Goal: Information Seeking & Learning: Learn about a topic

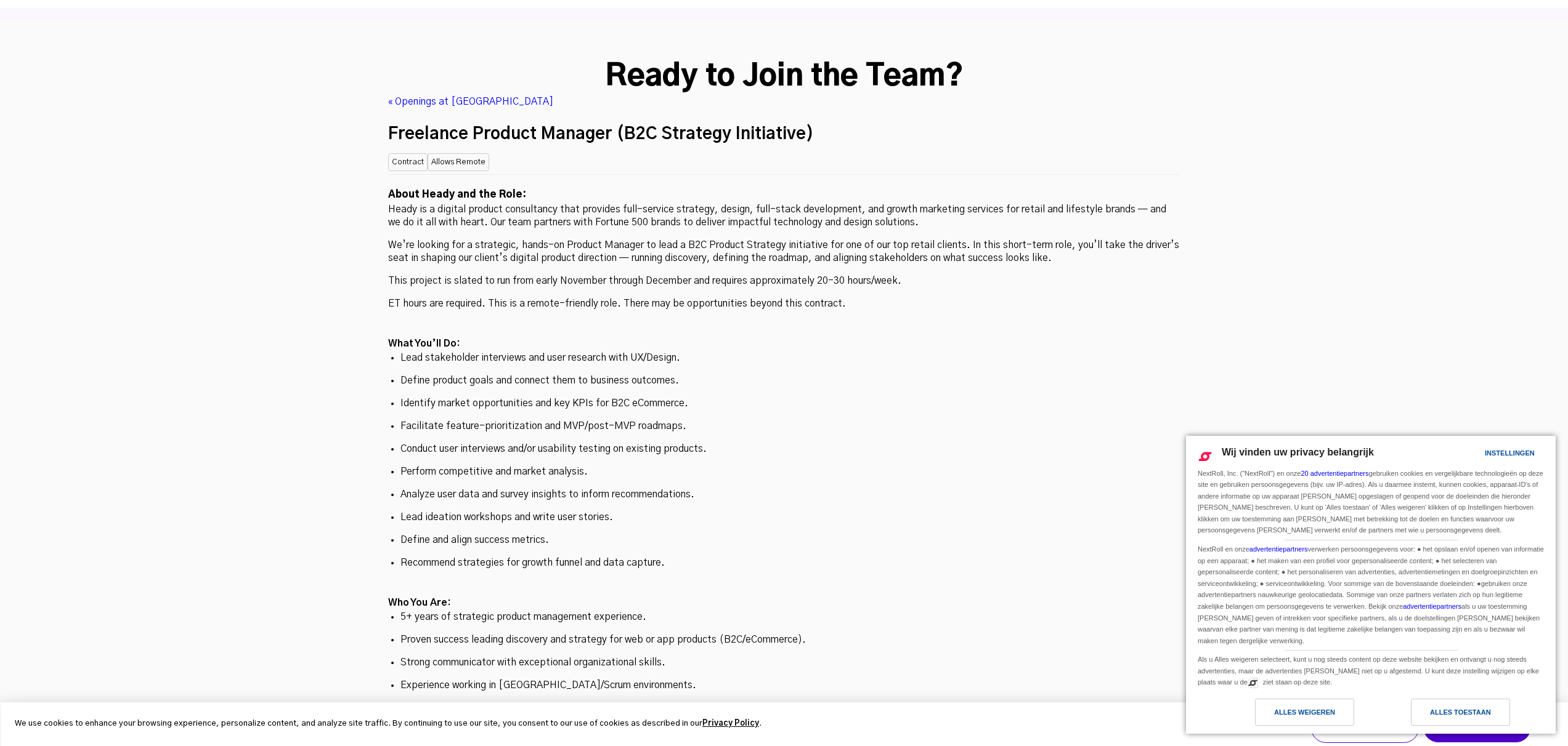
click at [647, 203] on p "Heady is a digital product consultancy that provides full-service strategy, des…" at bounding box center [784, 216] width 792 height 26
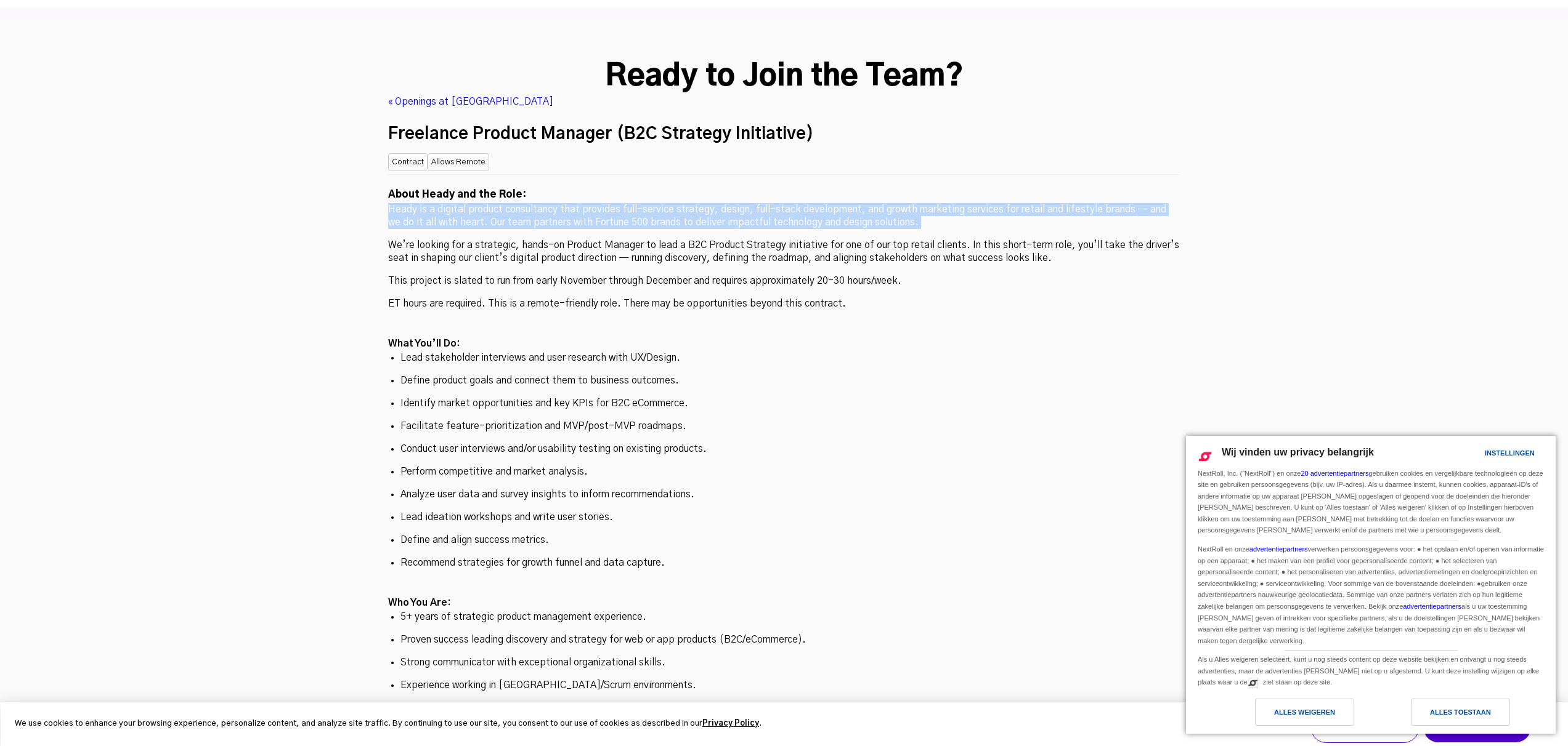
click at [647, 203] on p "Heady is a digital product consultancy that provides full-service strategy, des…" at bounding box center [784, 216] width 792 height 26
click at [740, 203] on p "Heady is a digital product consultancy that provides full-service strategy, des…" at bounding box center [784, 216] width 792 height 26
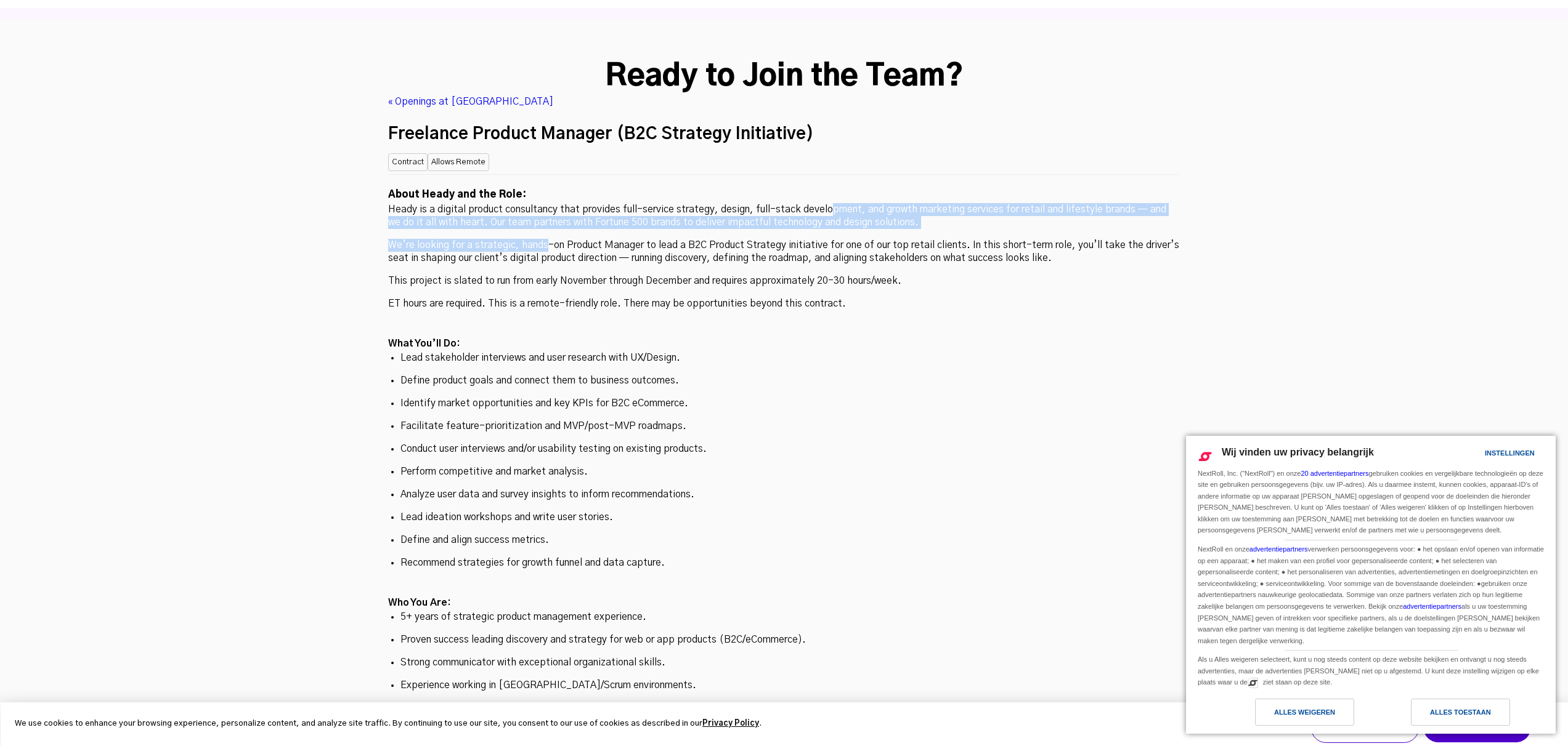
drag, startPoint x: 833, startPoint y: 117, endPoint x: 547, endPoint y: 148, distance: 287.7
click at [547, 174] on div "About Heady and the Role: Heady is a digital product consultancy that provides …" at bounding box center [784, 597] width 792 height 845
click at [547, 239] on p "We’re looking for a strategic, hands-on Product Manager to lead a B2C Product S…" at bounding box center [784, 252] width 792 height 26
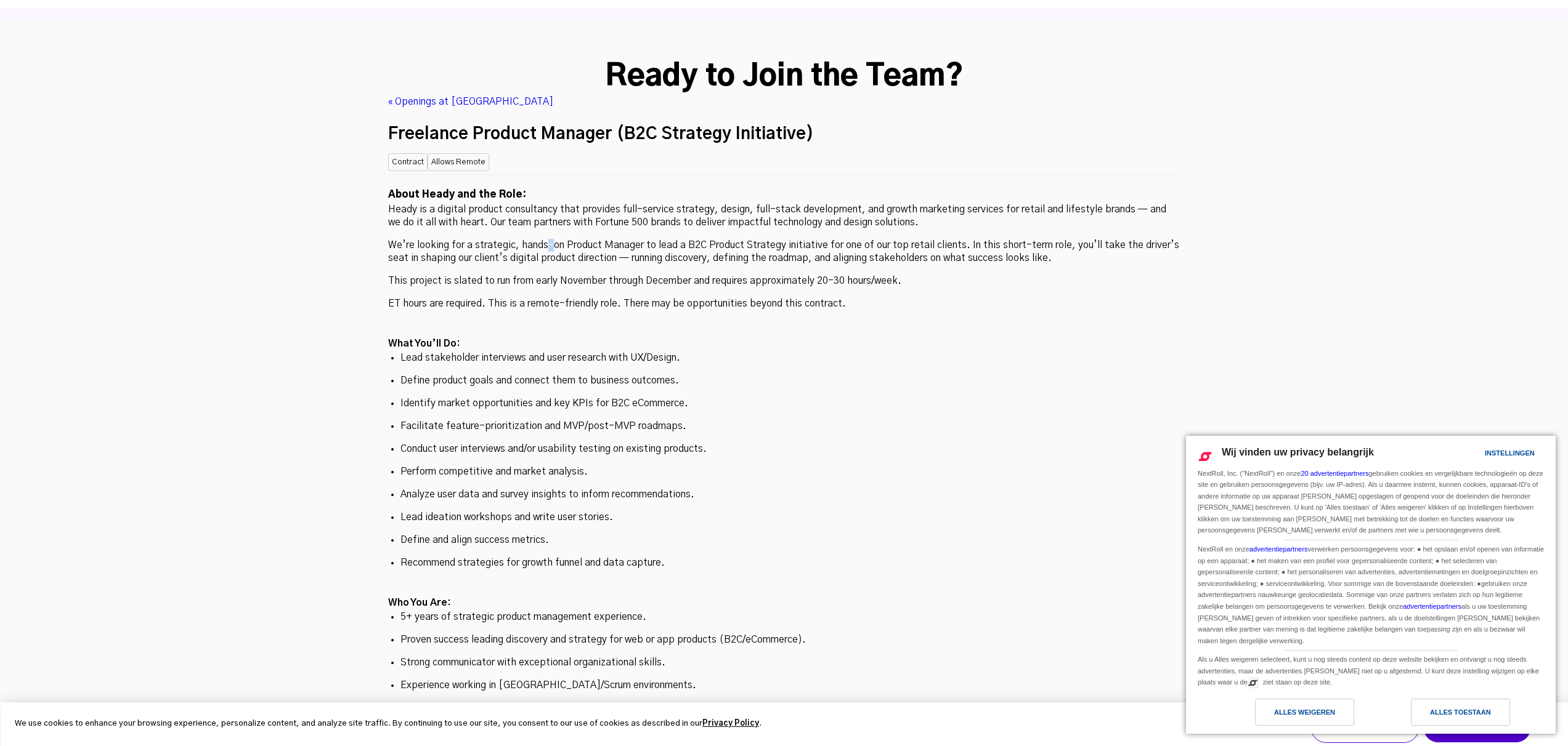
click at [547, 239] on p "We’re looking for a strategic, hands-on Product Manager to lead a B2C Product S…" at bounding box center [784, 252] width 792 height 26
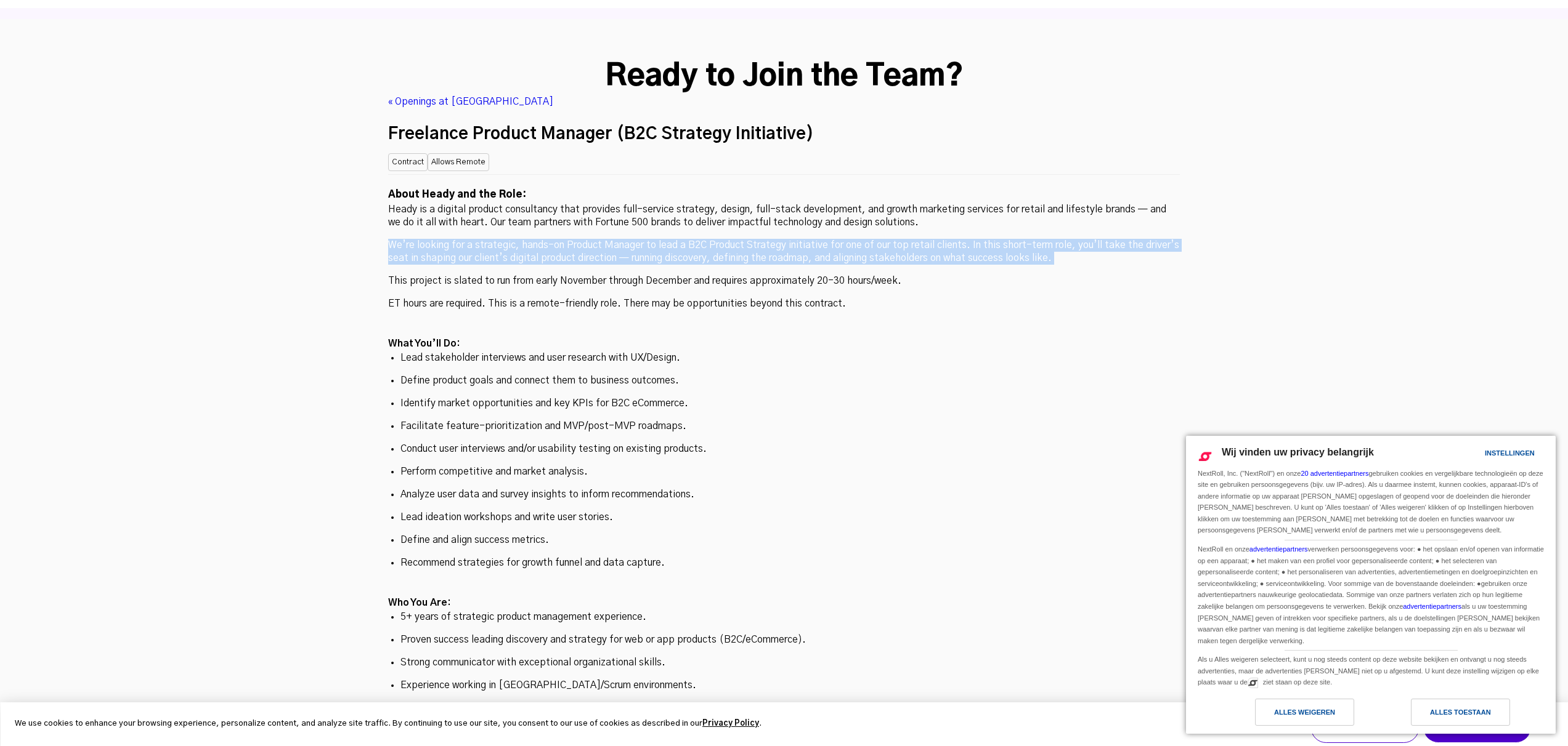
click at [547, 239] on p "We’re looking for a strategic, hands-on Product Manager to lead a B2C Product S…" at bounding box center [784, 252] width 792 height 26
click at [642, 239] on p "We’re looking for a strategic, hands-on Product Manager to lead a B2C Product S…" at bounding box center [784, 252] width 792 height 26
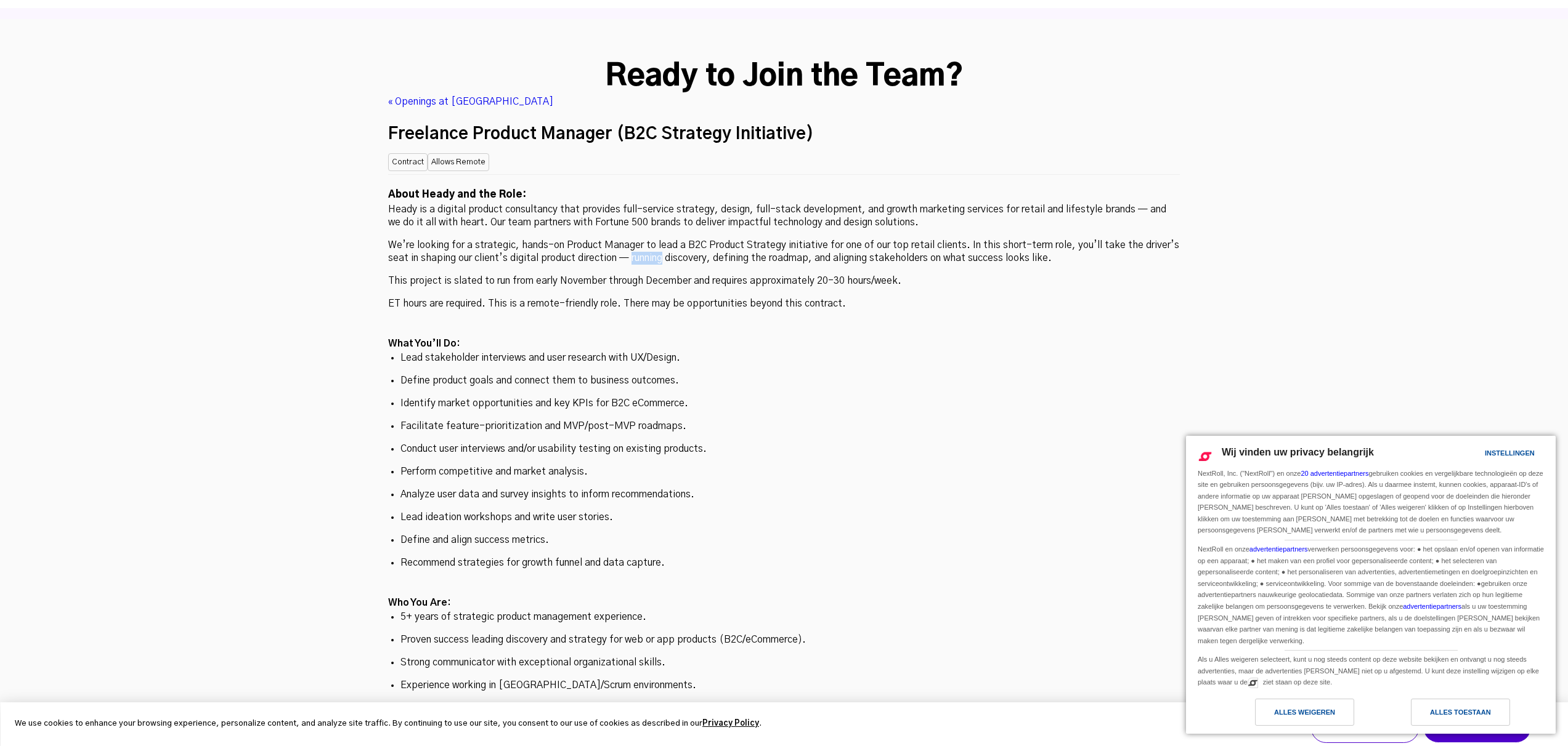
click at [642, 239] on p "We’re looking for a strategic, hands-on Product Manager to lead a B2C Product S…" at bounding box center [784, 252] width 792 height 26
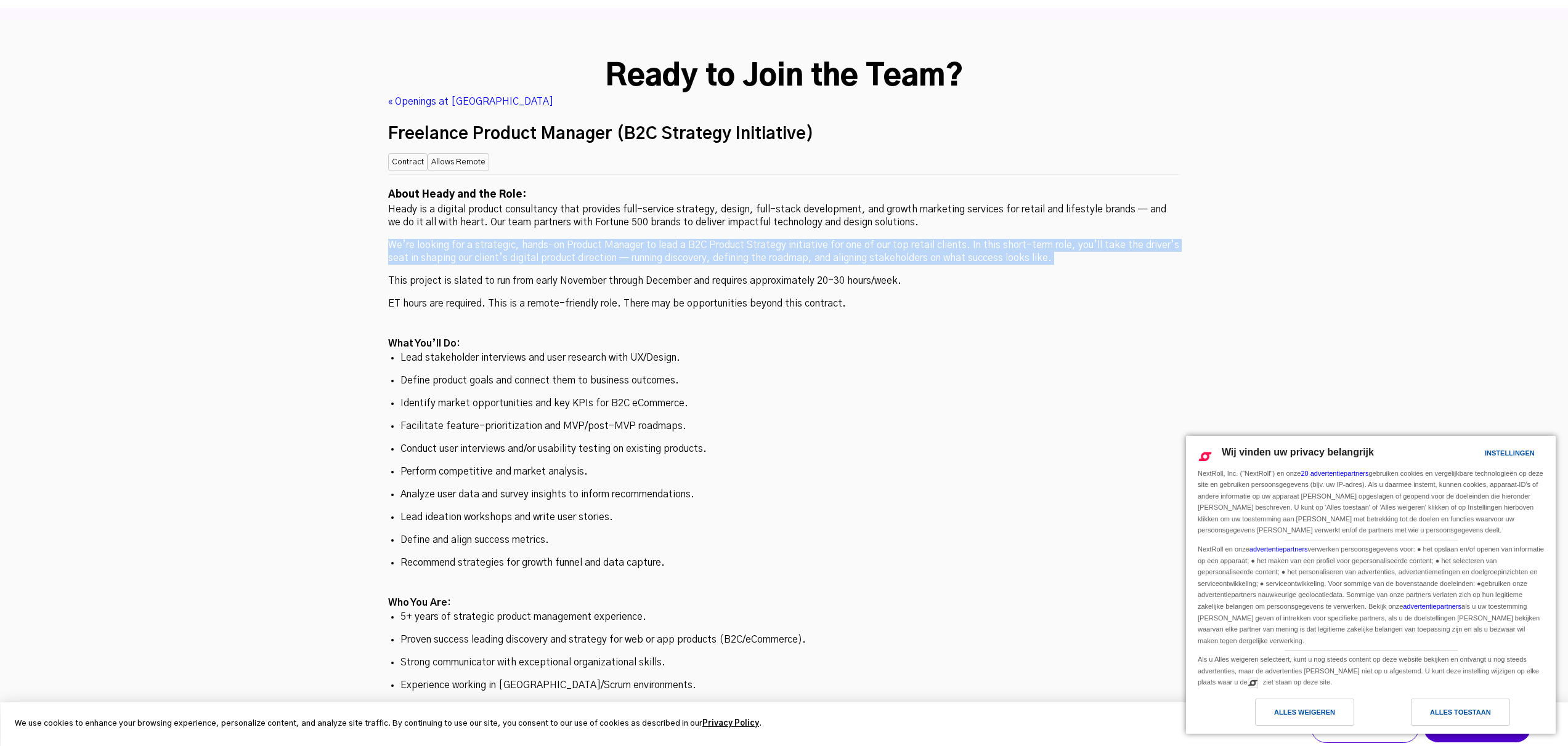
click at [642, 239] on p "We’re looking for a strategic, hands-on Product Manager to lead a B2C Product S…" at bounding box center [784, 252] width 792 height 26
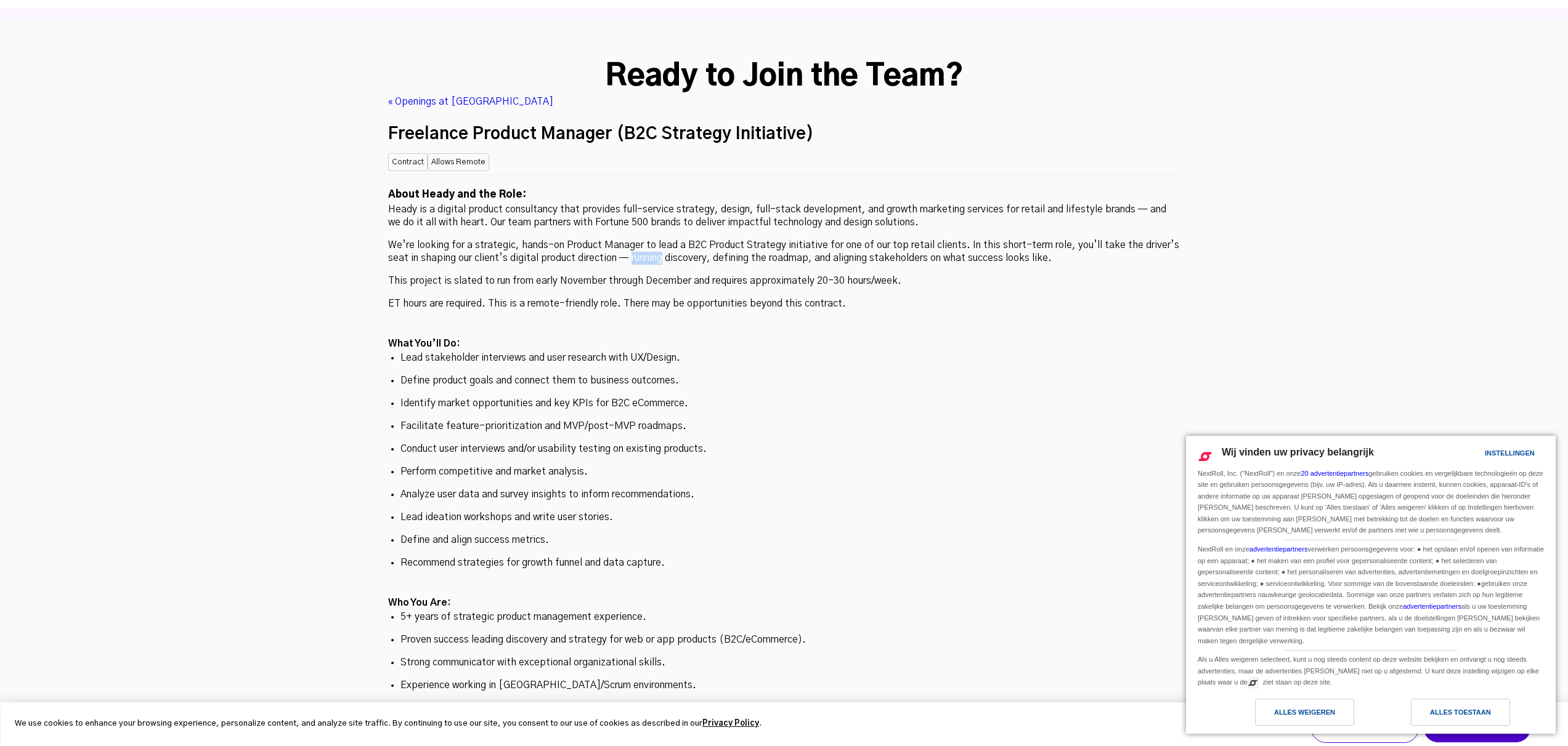
click at [642, 239] on p "We’re looking for a strategic, hands-on Product Manager to lead a B2C Product S…" at bounding box center [784, 252] width 792 height 26
click at [577, 297] on p "ET hours are required. This is a remote-friendly role. There may be opportuniti…" at bounding box center [784, 304] width 792 height 13
click at [377, 207] on div "Ready to Join the Team? « Openings at Heady Freelance Product Manager (B2C Stra…" at bounding box center [784, 572] width 816 height 1026
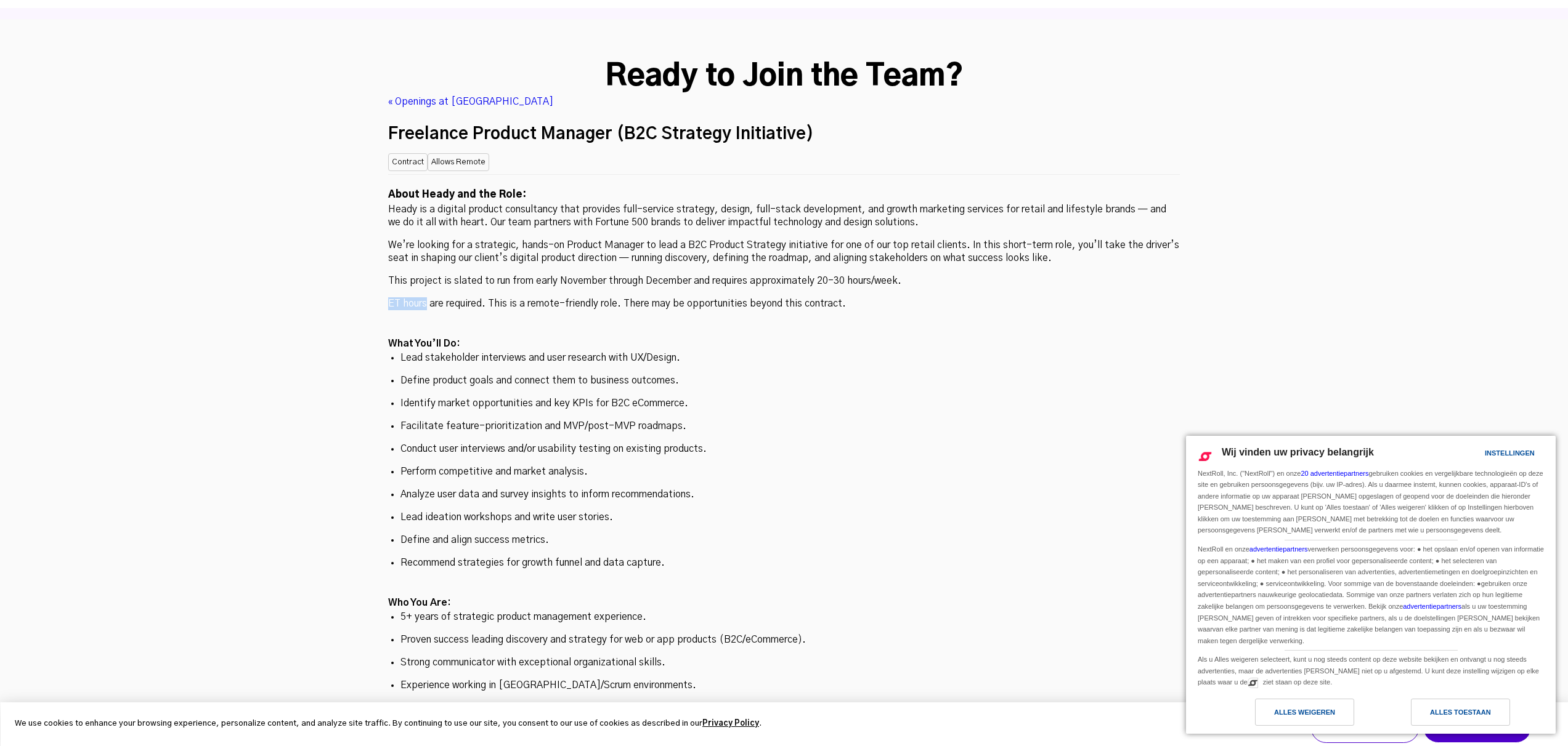
drag, startPoint x: 428, startPoint y: 207, endPoint x: 331, endPoint y: 203, distance: 97.1
click at [331, 203] on div "Ready to Join the Team? « Openings at Heady Freelance Product Manager (B2C Stra…" at bounding box center [784, 576] width 1568 height 1115
copy p "ET hours"
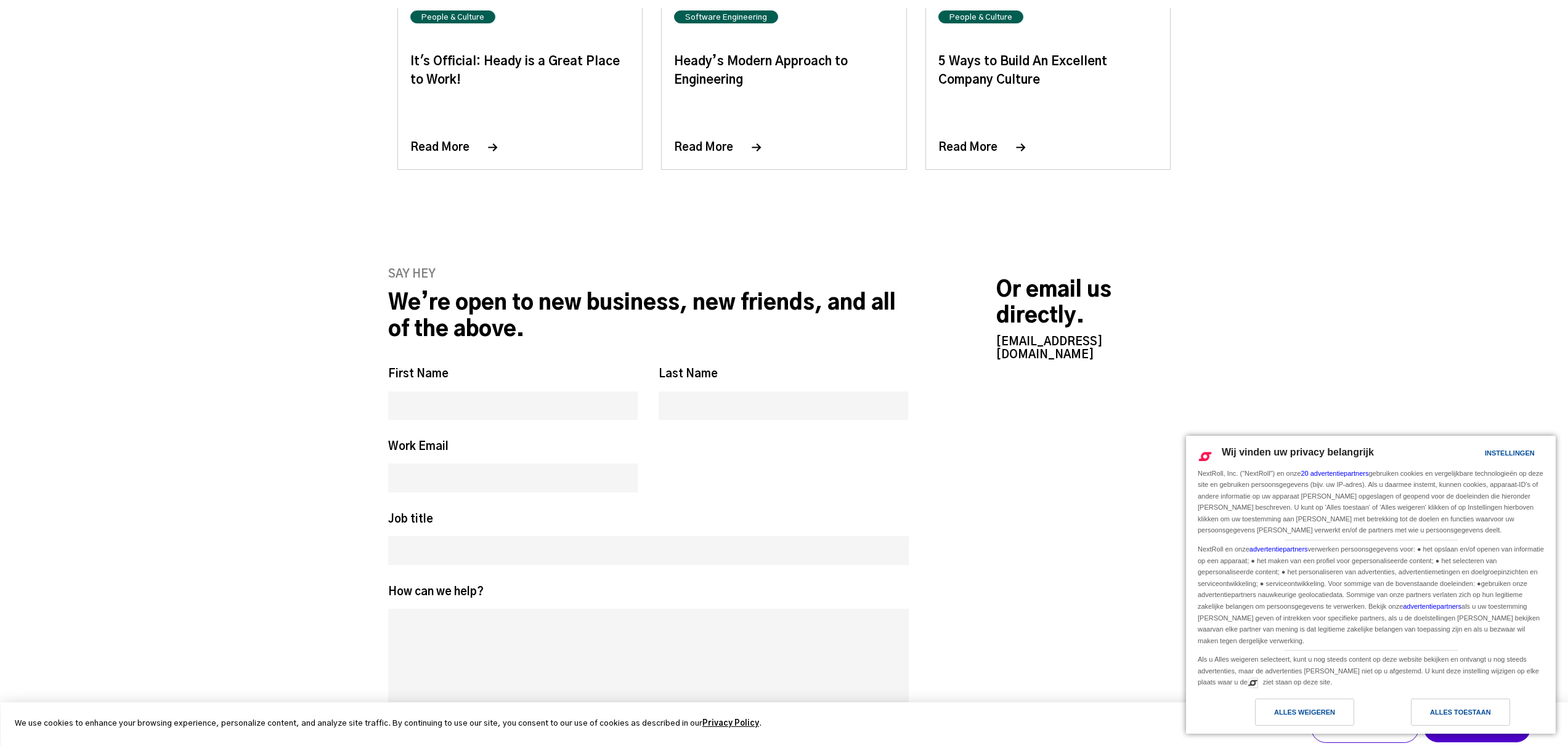
scroll to position [5783, 0]
